Goal: Find specific page/section: Find specific page/section

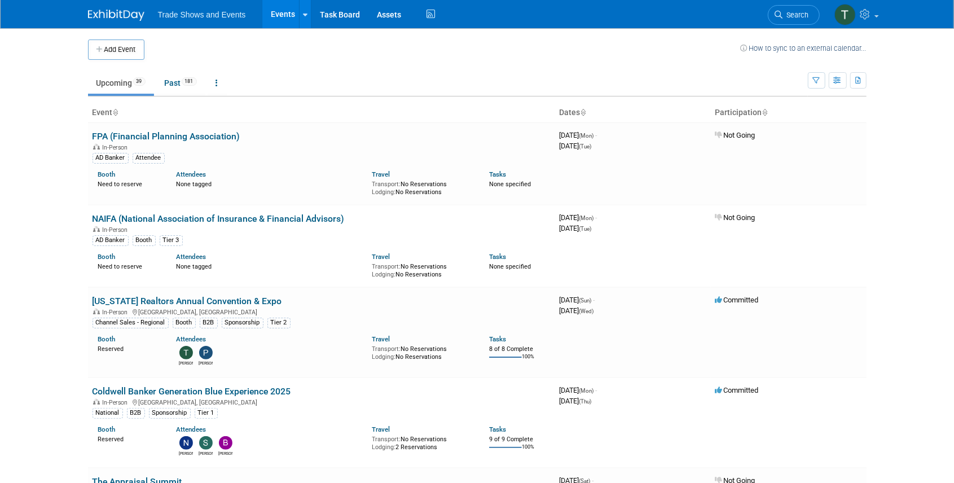
click at [790, 17] on span "Search" at bounding box center [796, 15] width 26 height 8
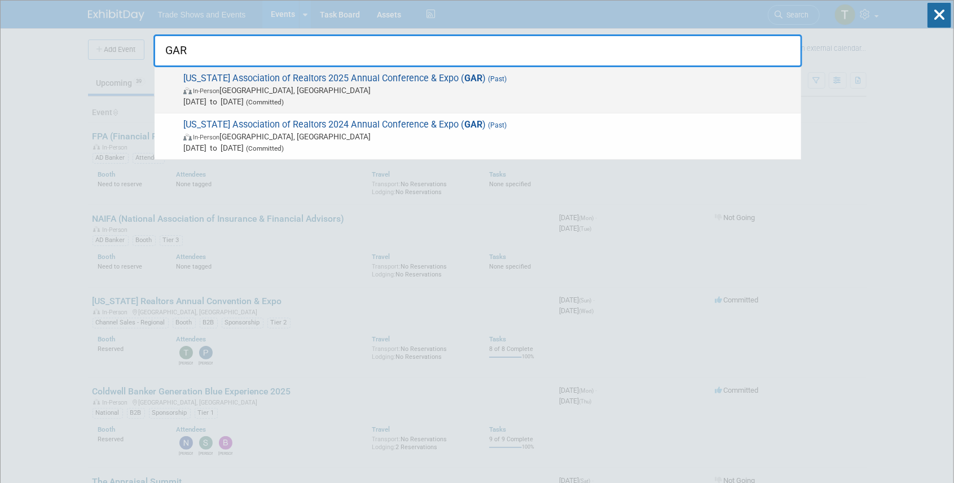
type input "GAR"
click at [408, 74] on span "[US_STATE] Association of Realtors 2025 Annual Conference & Expo ( GAR ) (Past)…" at bounding box center [488, 90] width 616 height 34
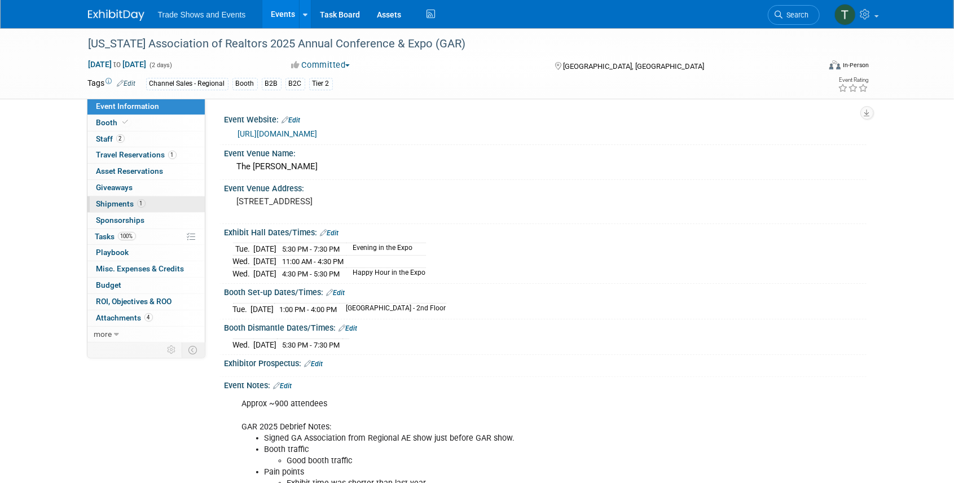
click at [113, 206] on span "Shipments 1" at bounding box center [120, 203] width 49 height 9
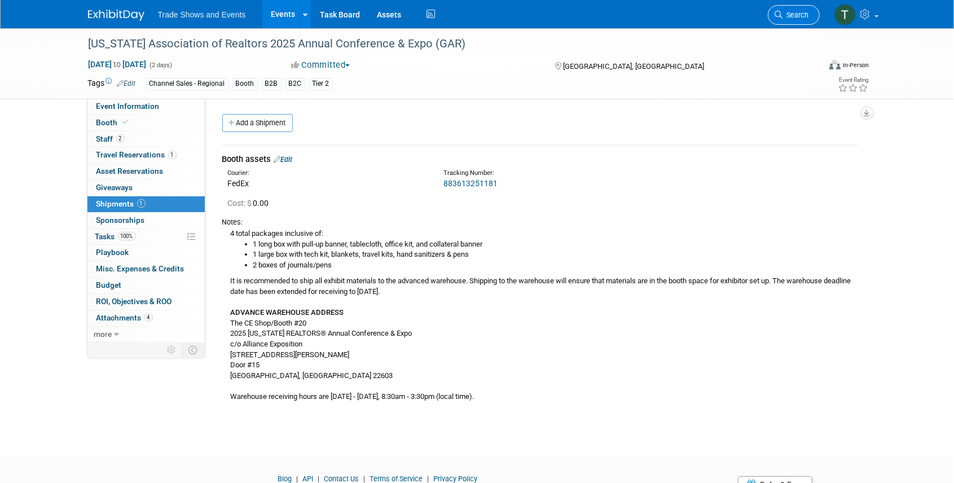
click at [797, 19] on link "Search" at bounding box center [794, 15] width 52 height 20
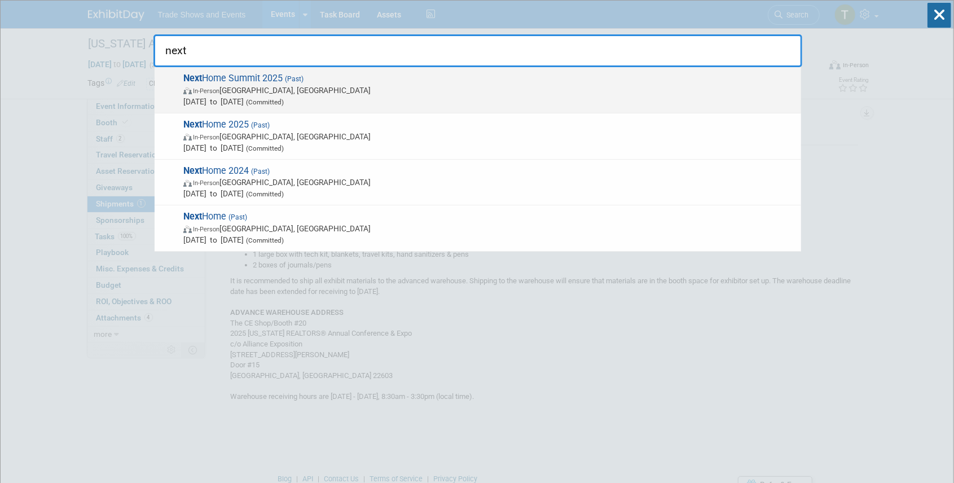
type input "next"
click at [296, 82] on span "(Past)" at bounding box center [293, 79] width 21 height 8
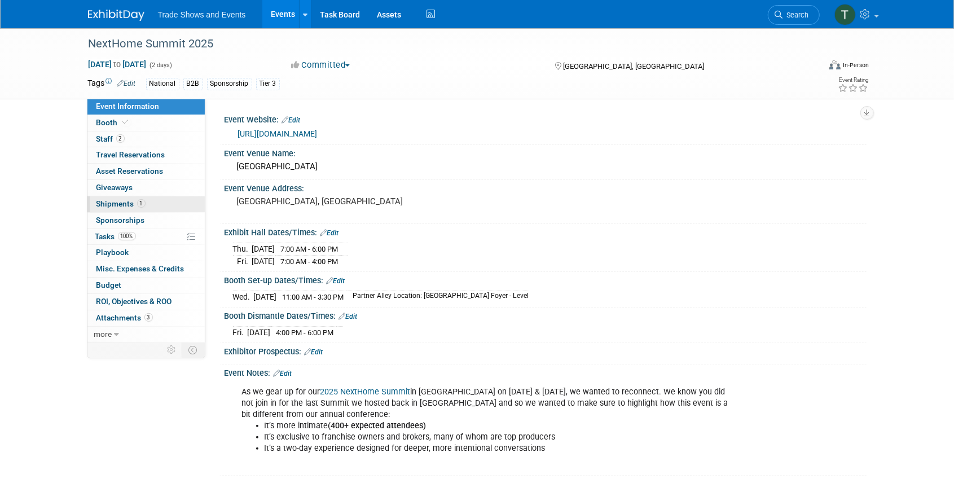
click at [130, 207] on span "Shipments 1" at bounding box center [120, 203] width 49 height 9
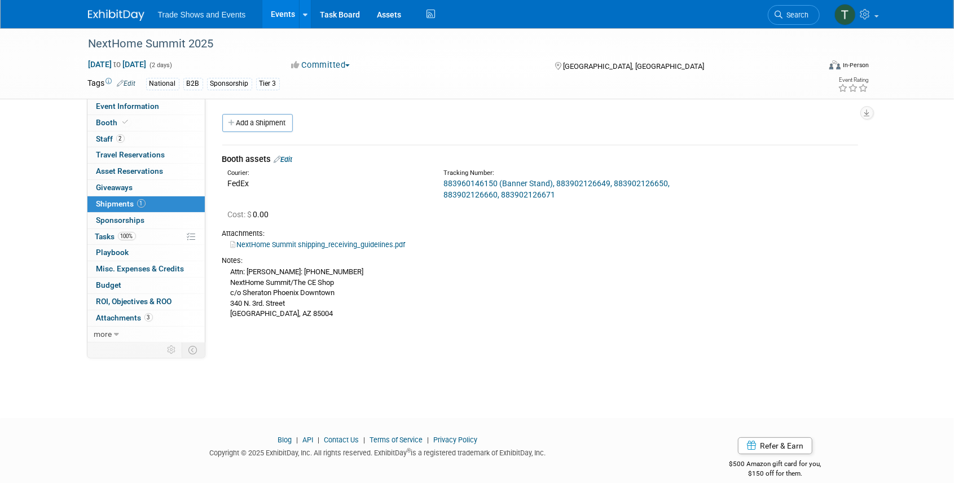
click at [294, 241] on link "NextHome Summit shipping_receiving_guidelines.pdf" at bounding box center [318, 244] width 175 height 8
click at [143, 103] on span "Event Information" at bounding box center [127, 106] width 63 height 9
